Goal: Information Seeking & Learning: Find contact information

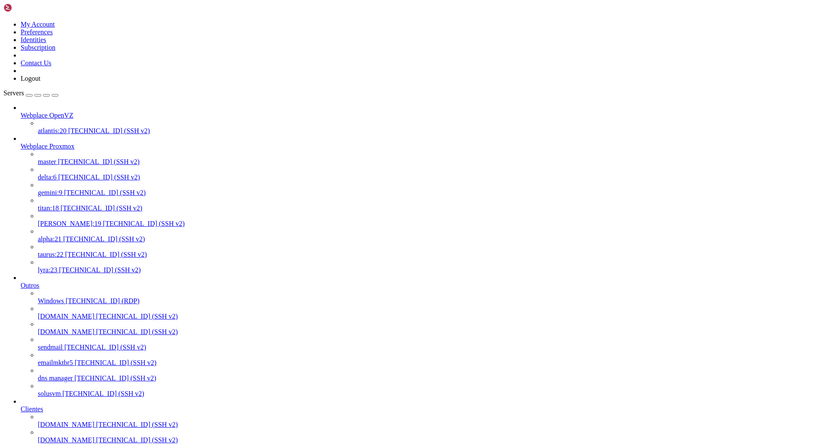
click at [58, 220] on span "[PERSON_NAME]:19" at bounding box center [70, 223] width 64 height 7
click at [70, 257] on span "[TECHNICAL_ID] (SSH v2)" at bounding box center [106, 254] width 82 height 7
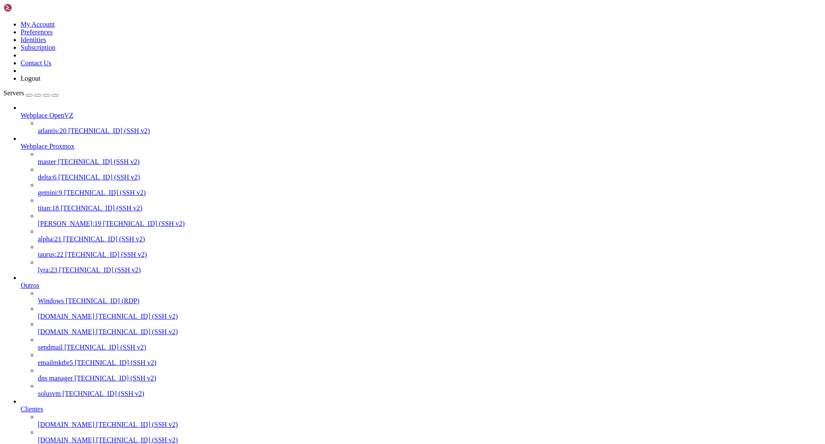
drag, startPoint x: 258, startPoint y: 1600, endPoint x: 195, endPoint y: 1601, distance: 63.6
copy x-row "[DOMAIN_NAME]"
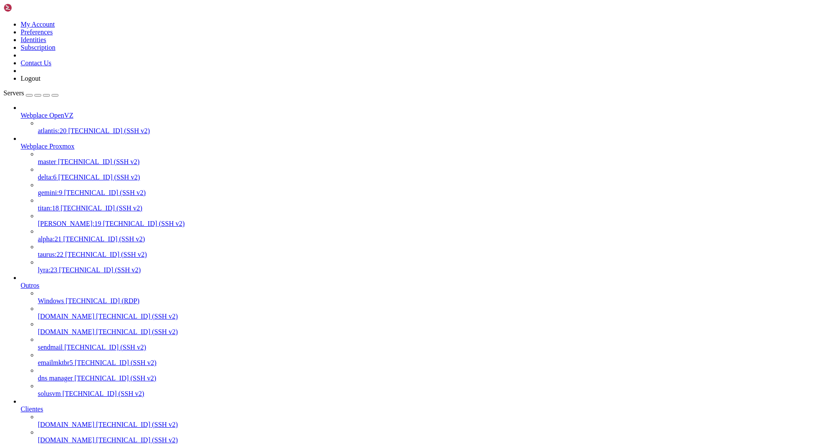
scroll to position [12377, 0]
drag, startPoint x: 253, startPoint y: 1737, endPoint x: 184, endPoint y: 1740, distance: 69.3
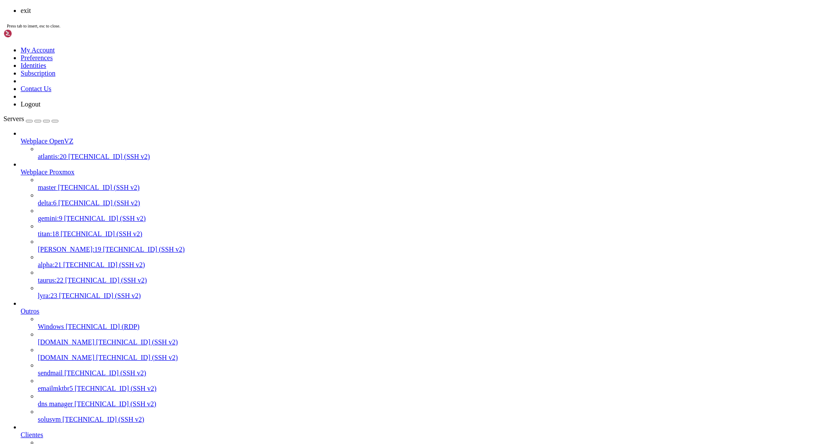
scroll to position [9940, 0]
